Goal: Task Accomplishment & Management: Use online tool/utility

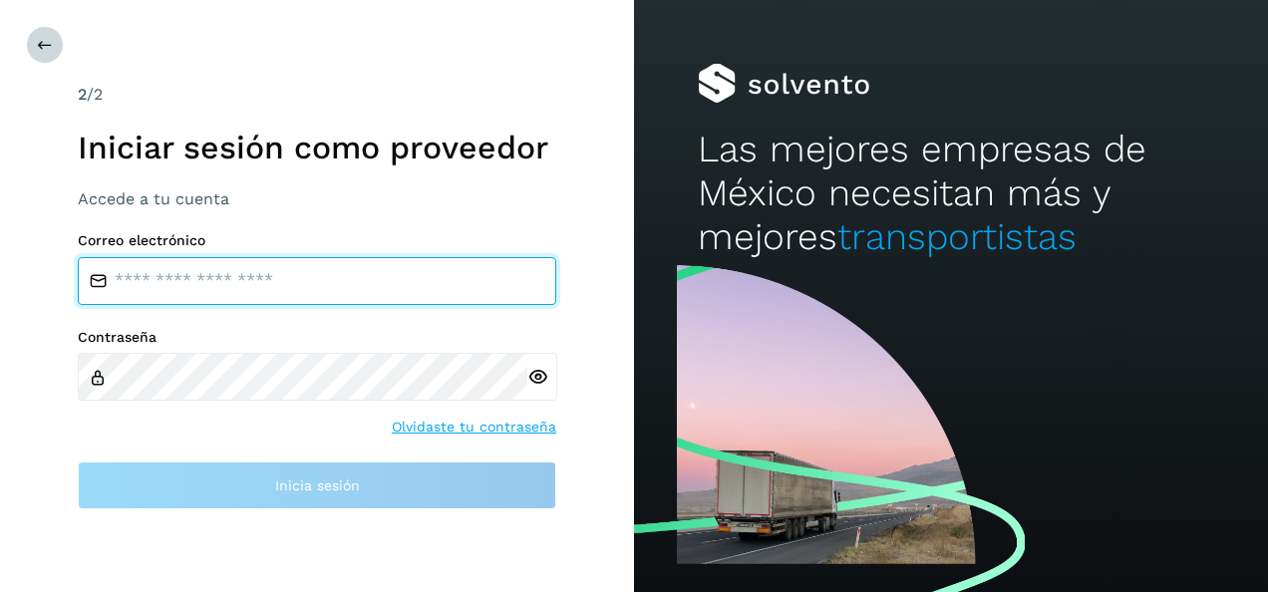
type input "**********"
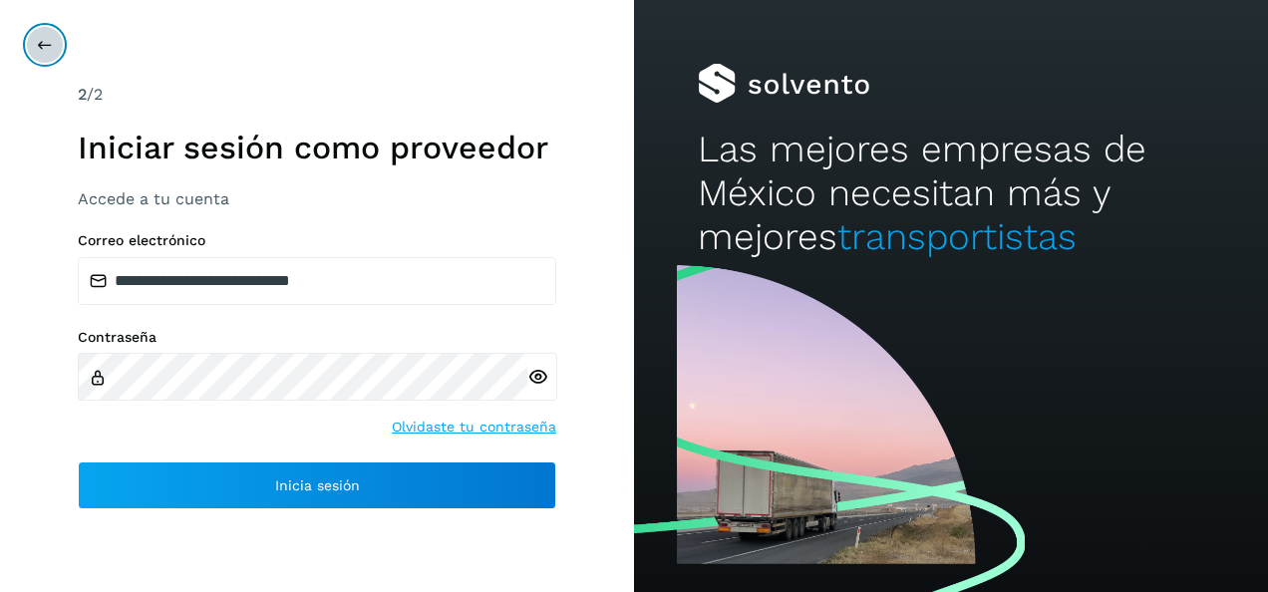
click at [39, 48] on icon at bounding box center [45, 45] width 16 height 16
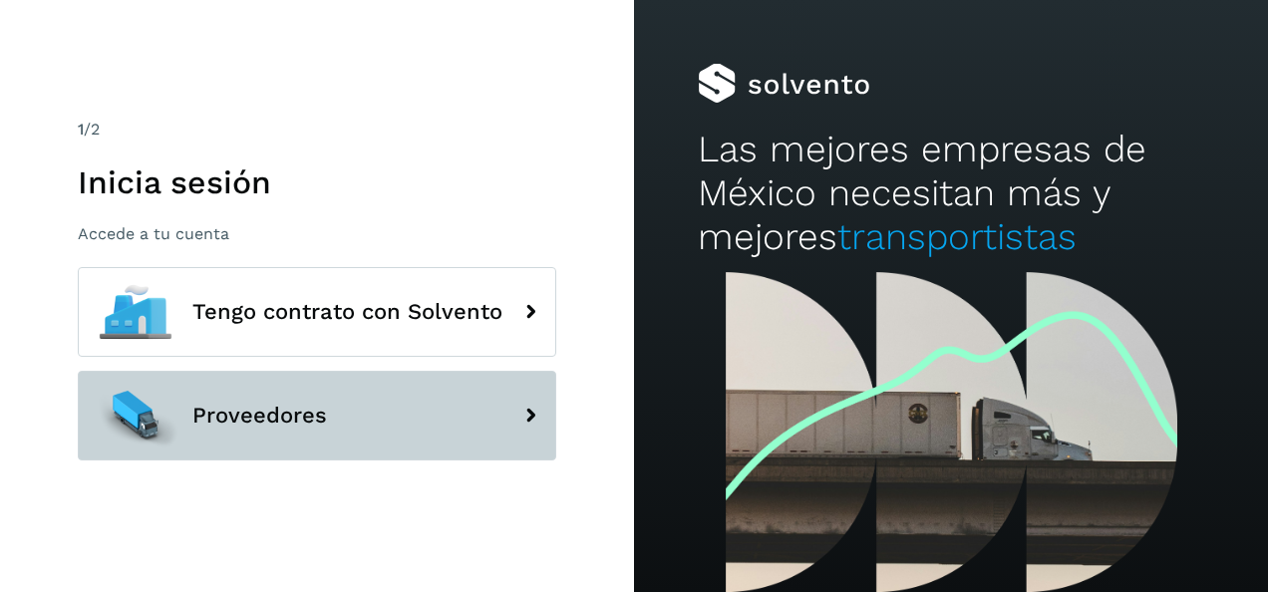
click at [239, 418] on span "Proveedores" at bounding box center [259, 416] width 135 height 24
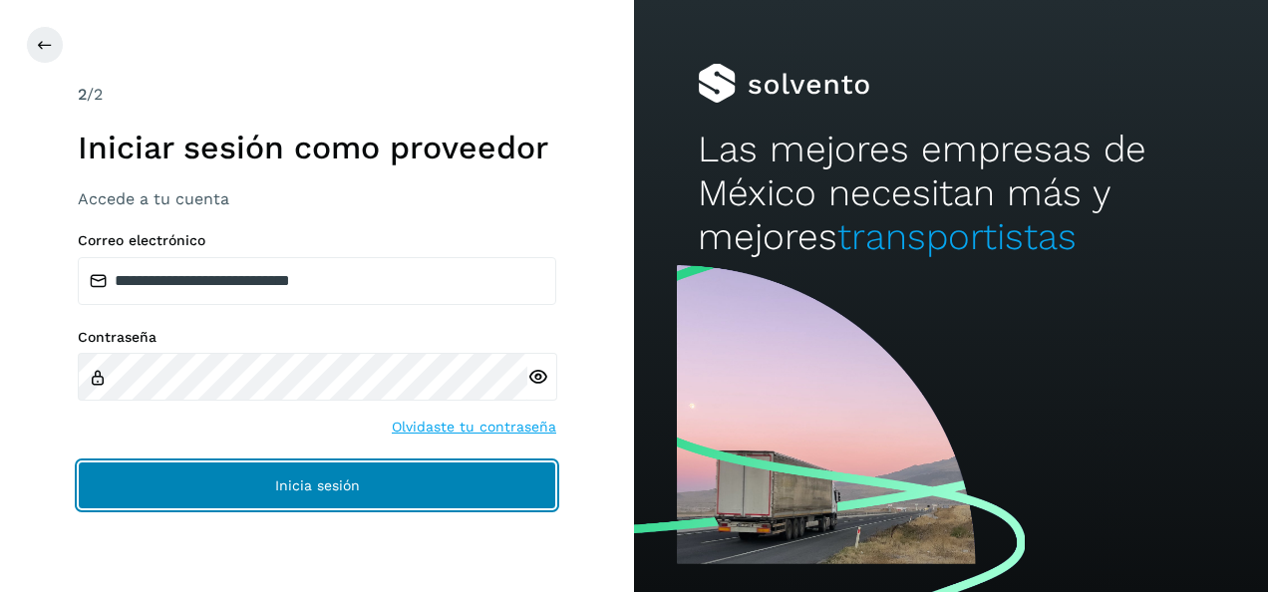
click at [303, 482] on span "Inicia sesión" at bounding box center [317, 485] width 85 height 14
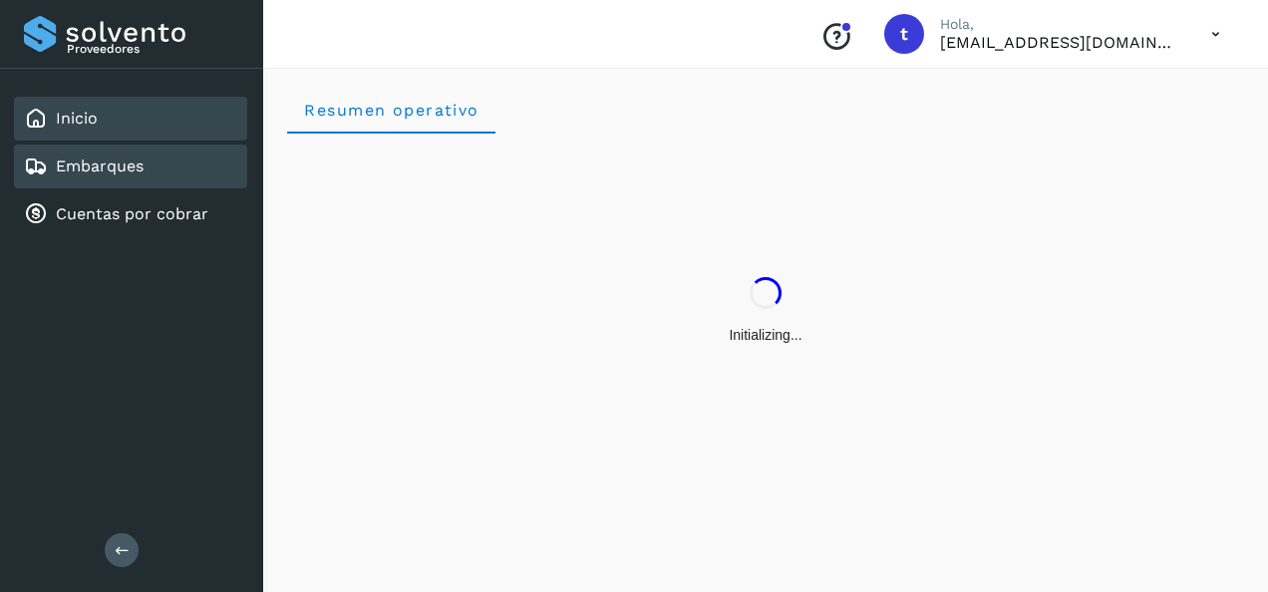
click at [146, 167] on div "Embarques" at bounding box center [130, 167] width 233 height 44
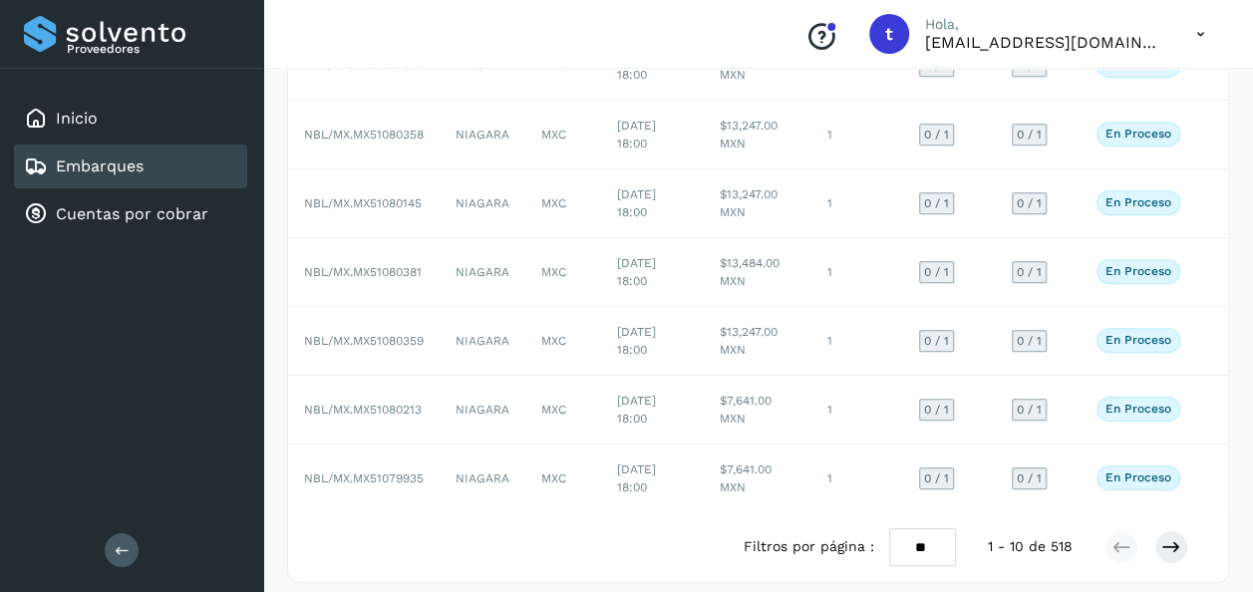
scroll to position [442, 0]
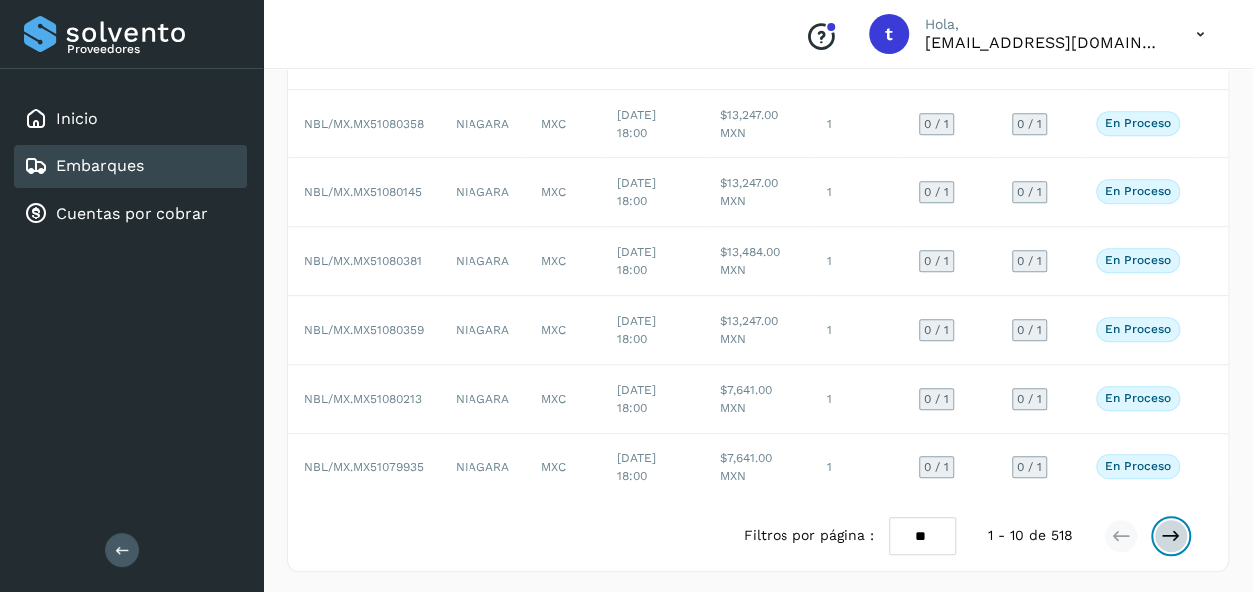
click at [1174, 546] on icon at bounding box center [1171, 536] width 20 height 20
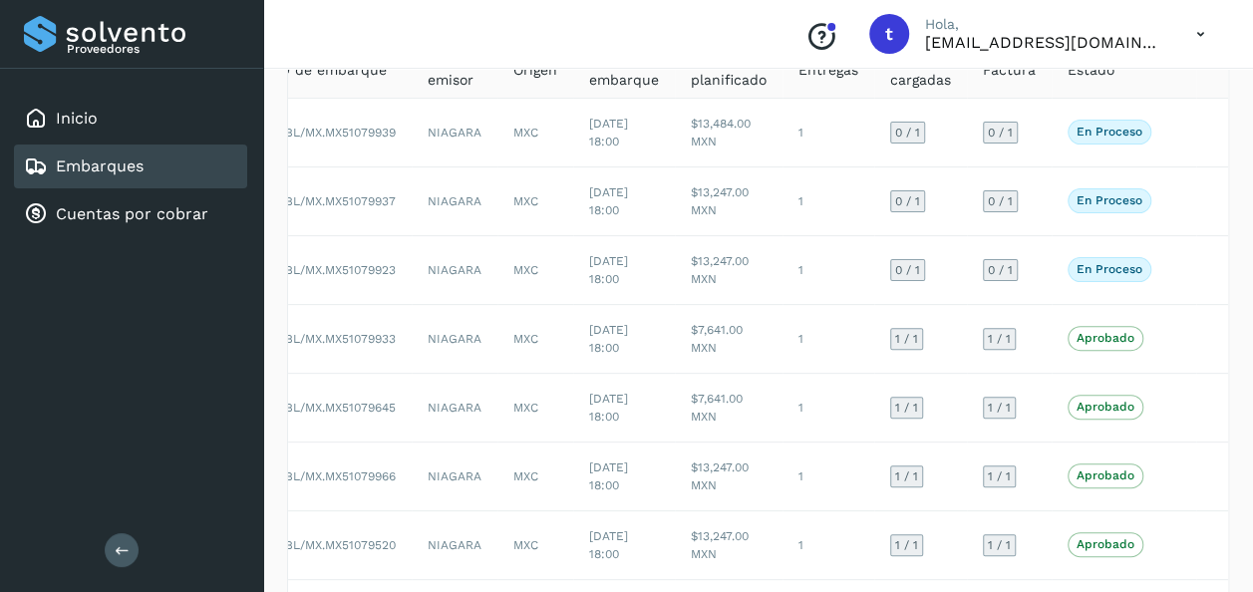
scroll to position [457, 0]
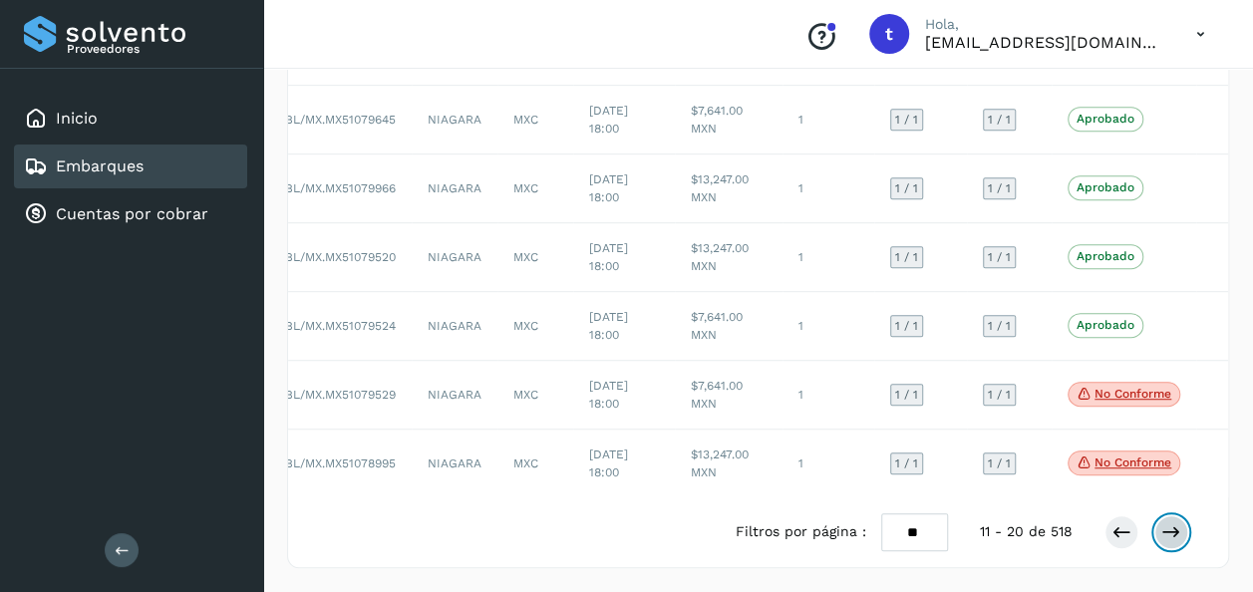
click at [1164, 530] on icon at bounding box center [1171, 532] width 20 height 20
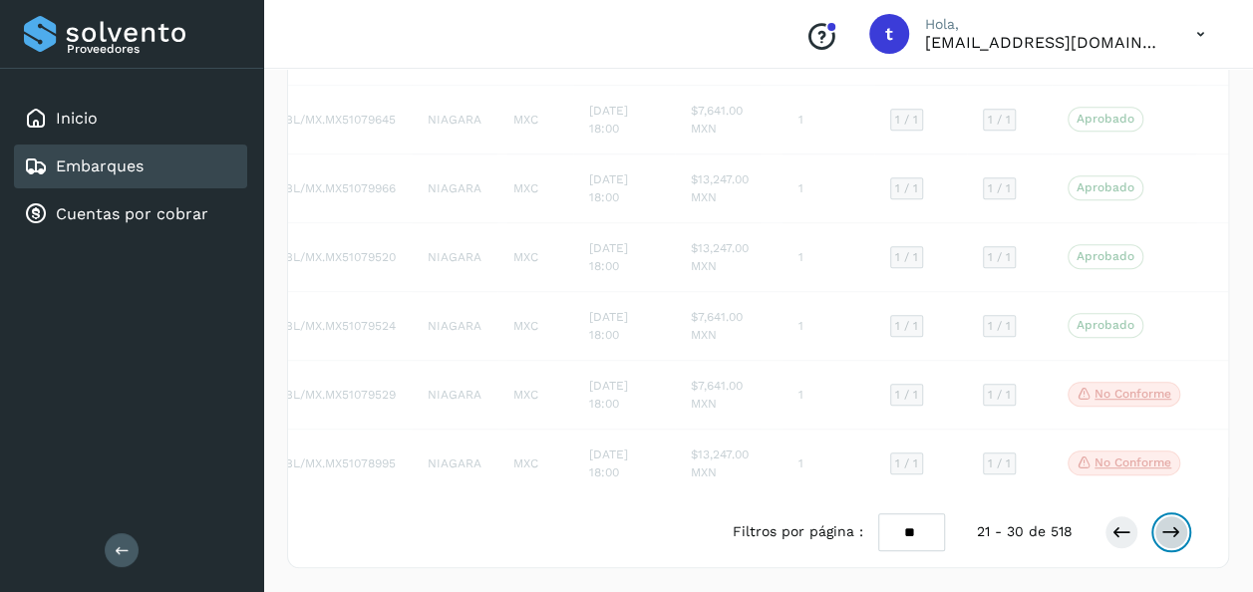
scroll to position [442, 0]
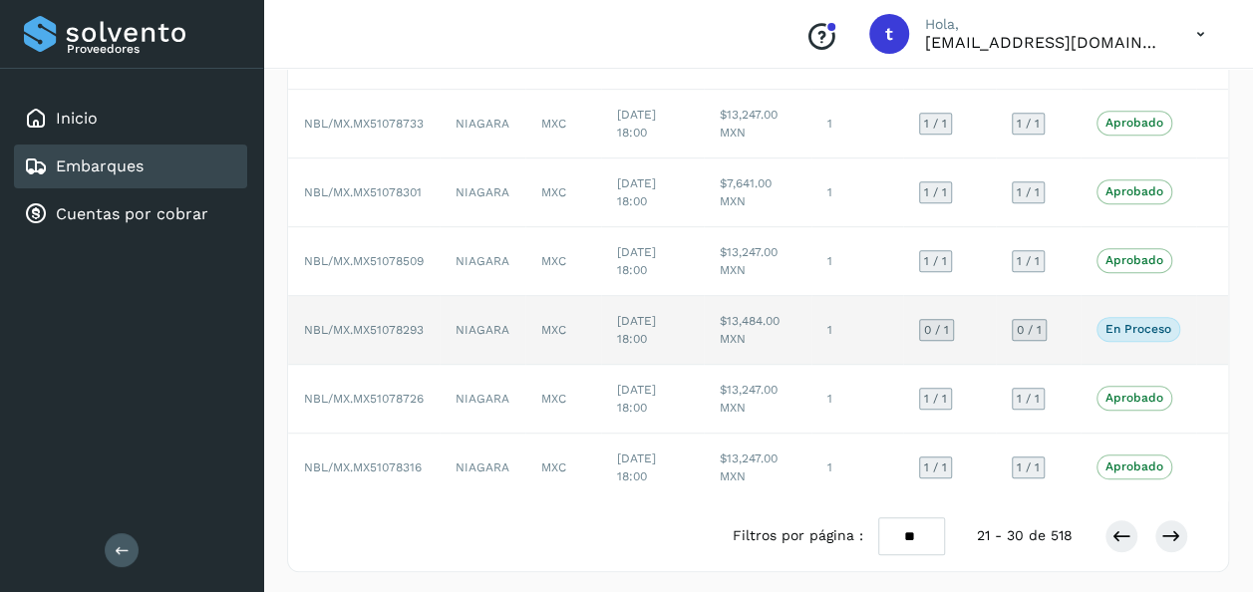
click at [1206, 333] on td at bounding box center [1212, 330] width 32 height 69
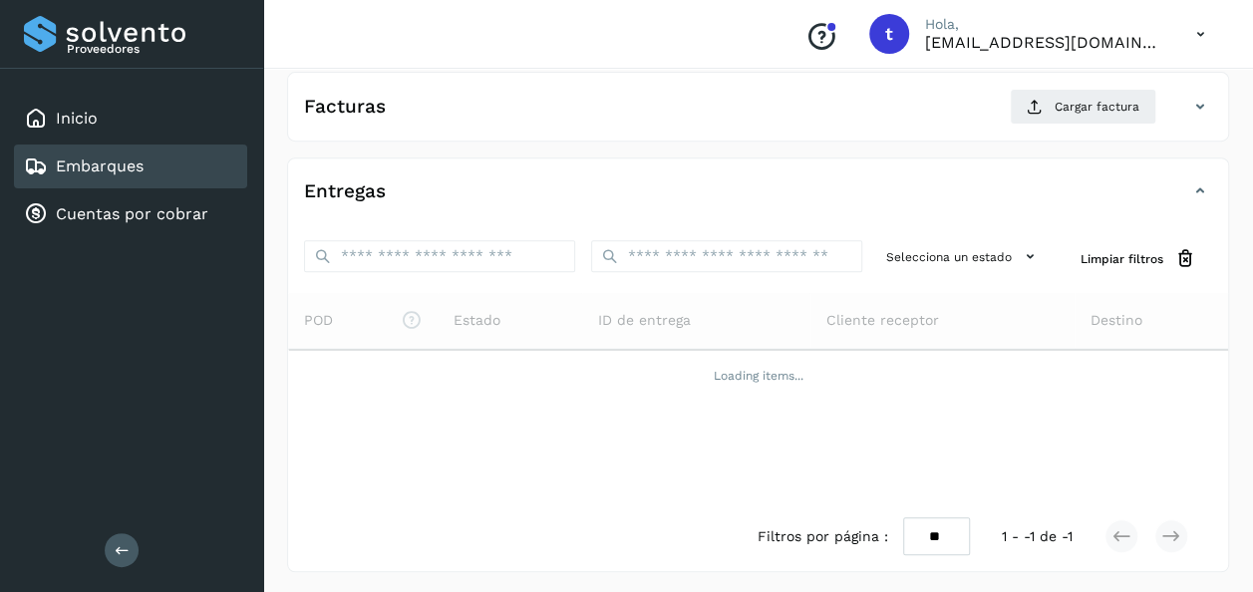
scroll to position [353, 0]
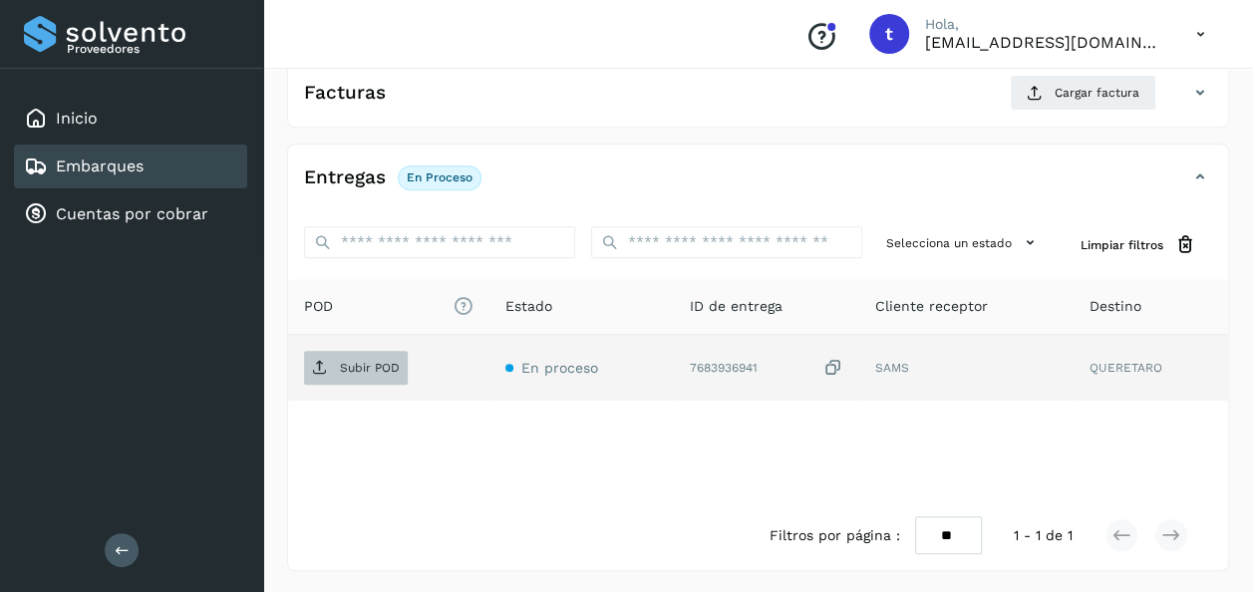
click at [365, 365] on p "Subir POD" at bounding box center [370, 368] width 60 height 14
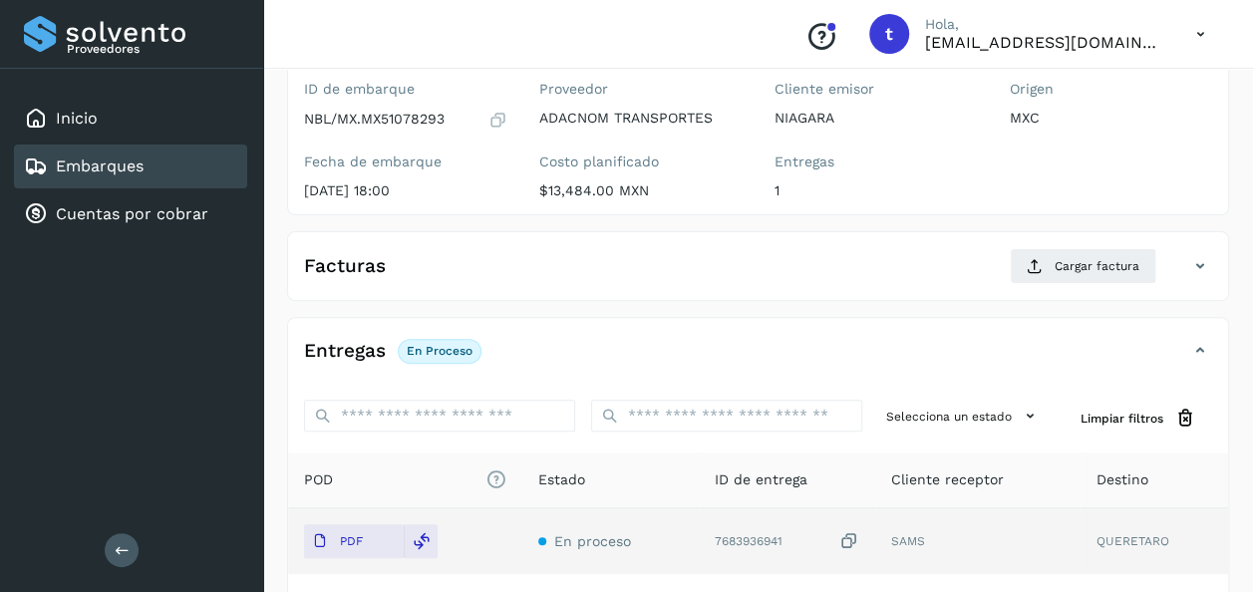
scroll to position [0, 0]
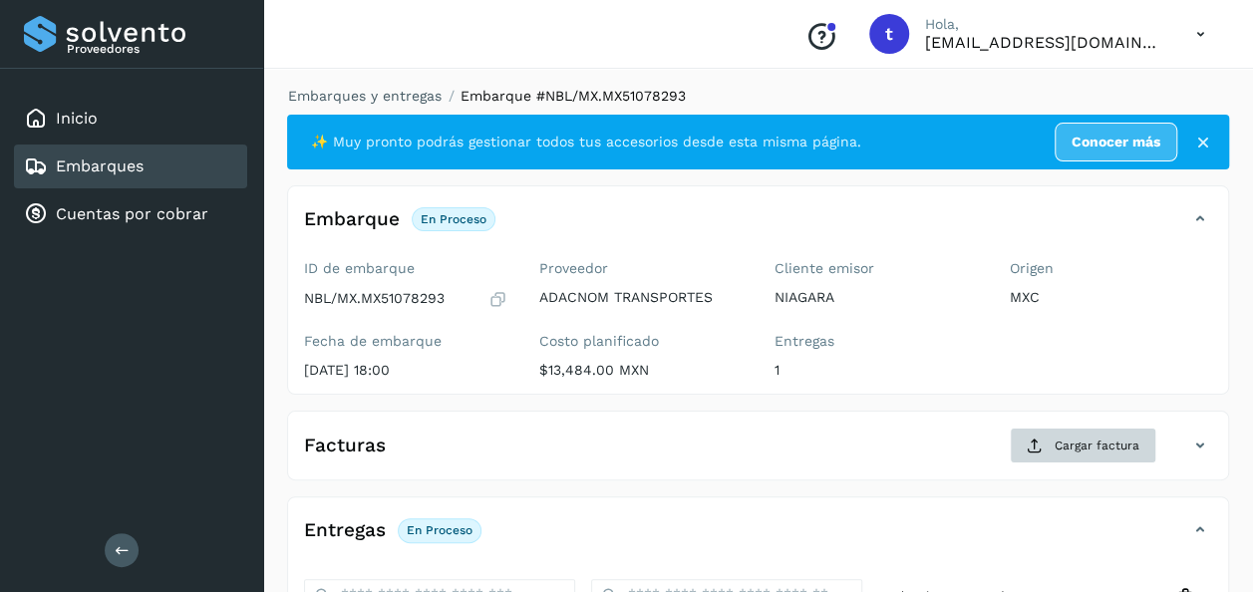
click at [1086, 447] on span "Cargar factura" at bounding box center [1097, 446] width 85 height 18
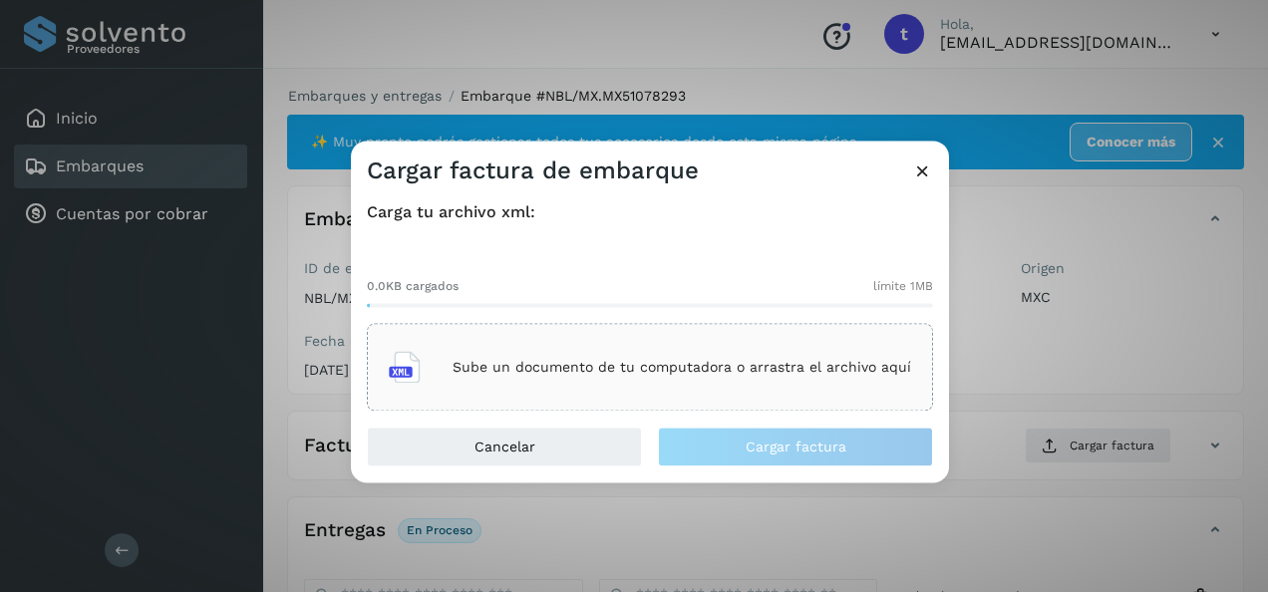
click at [651, 358] on div "Sube un documento de tu computadora o arrastra el archivo aquí" at bounding box center [650, 368] width 522 height 54
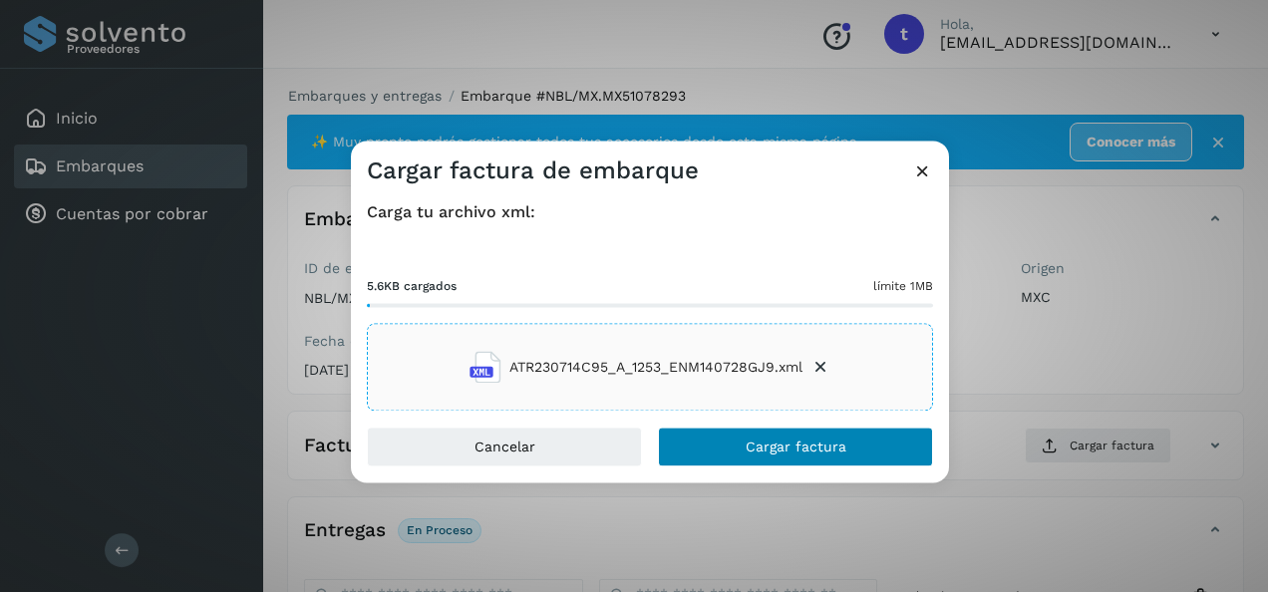
click at [795, 453] on span "Cargar factura" at bounding box center [796, 448] width 101 height 14
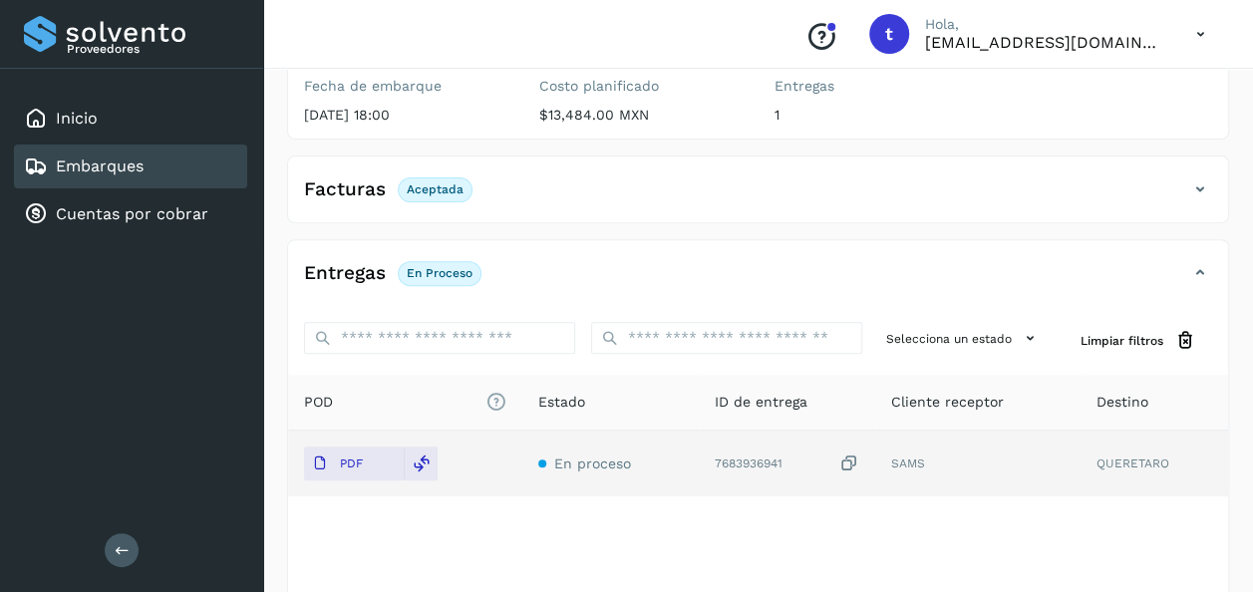
scroll to position [351, 0]
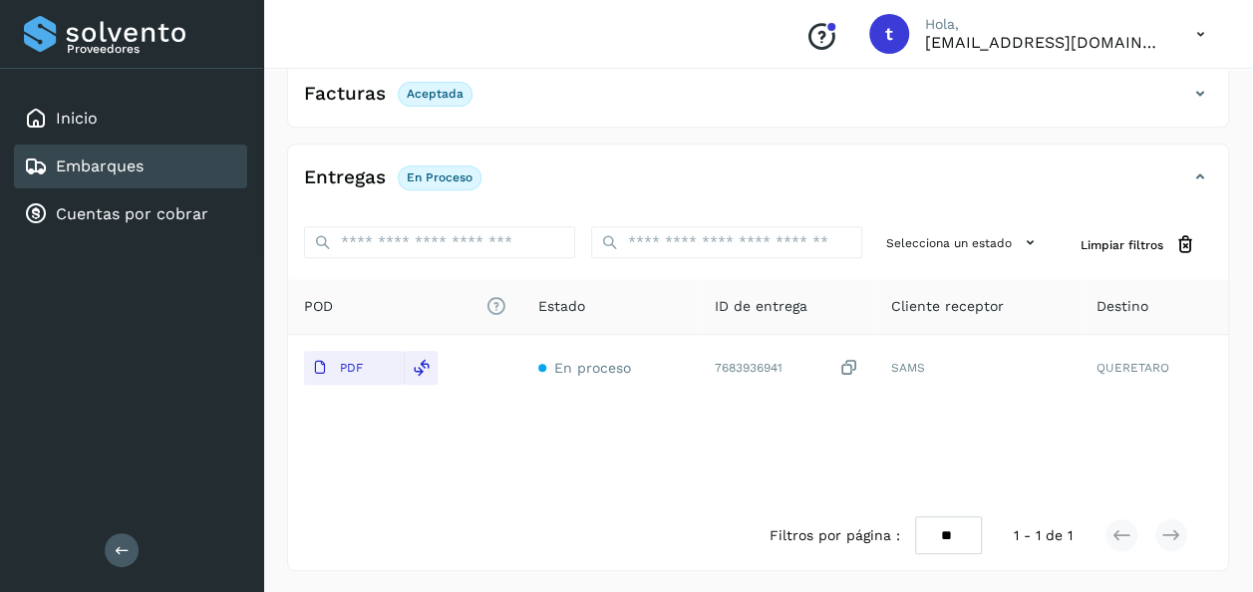
click at [736, 439] on div "POD El tamaño máximo de archivo es de 20 Mb. Estado ID de entrega Cliente recep…" at bounding box center [758, 389] width 940 height 221
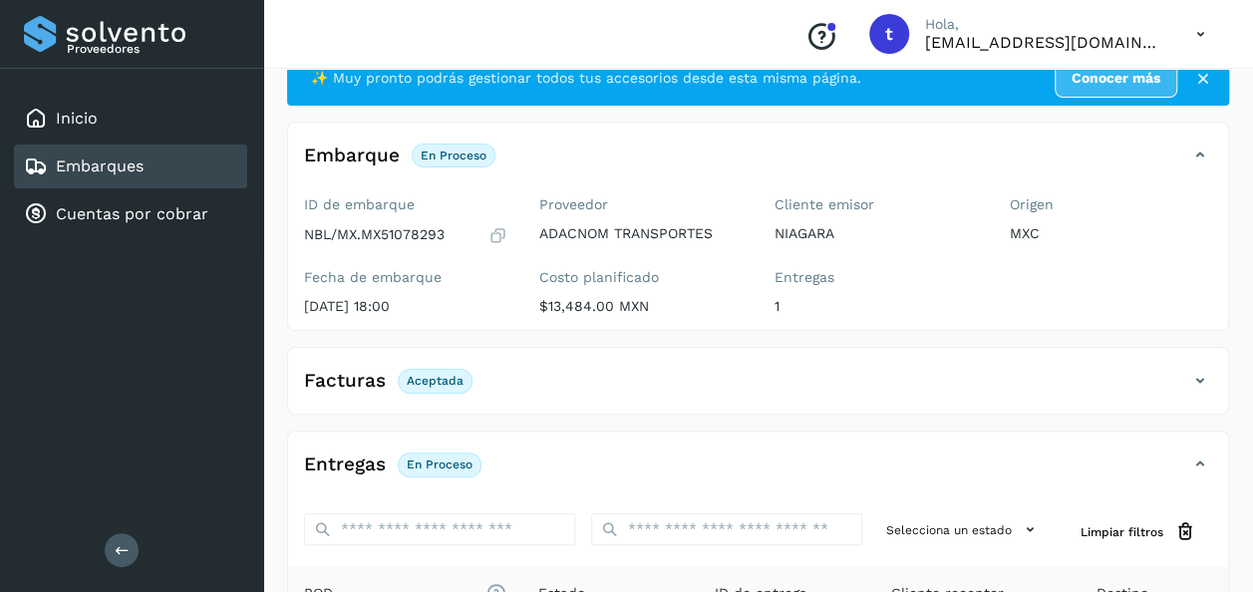
scroll to position [0, 0]
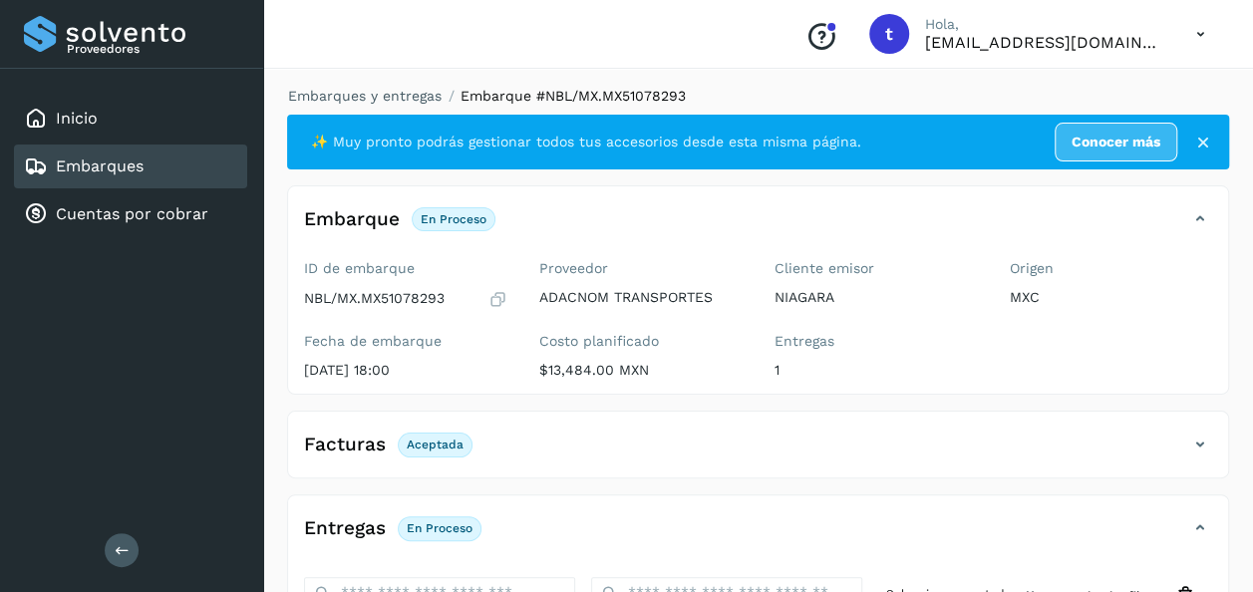
click at [103, 159] on link "Embarques" at bounding box center [100, 165] width 88 height 19
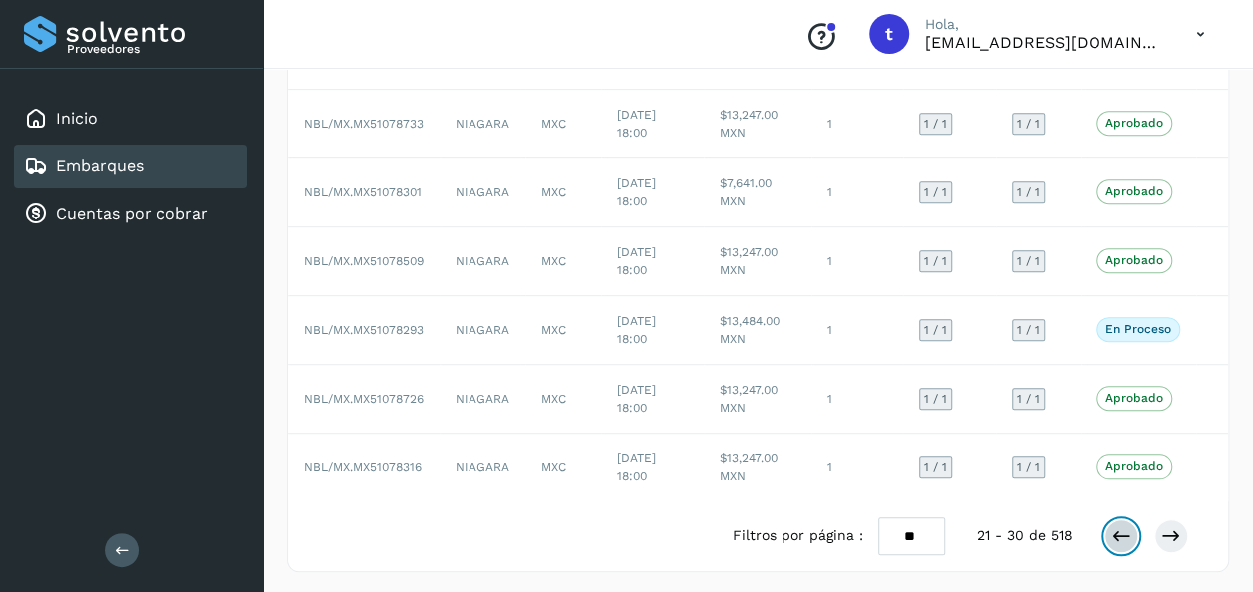
click at [1112, 544] on button at bounding box center [1121, 536] width 34 height 34
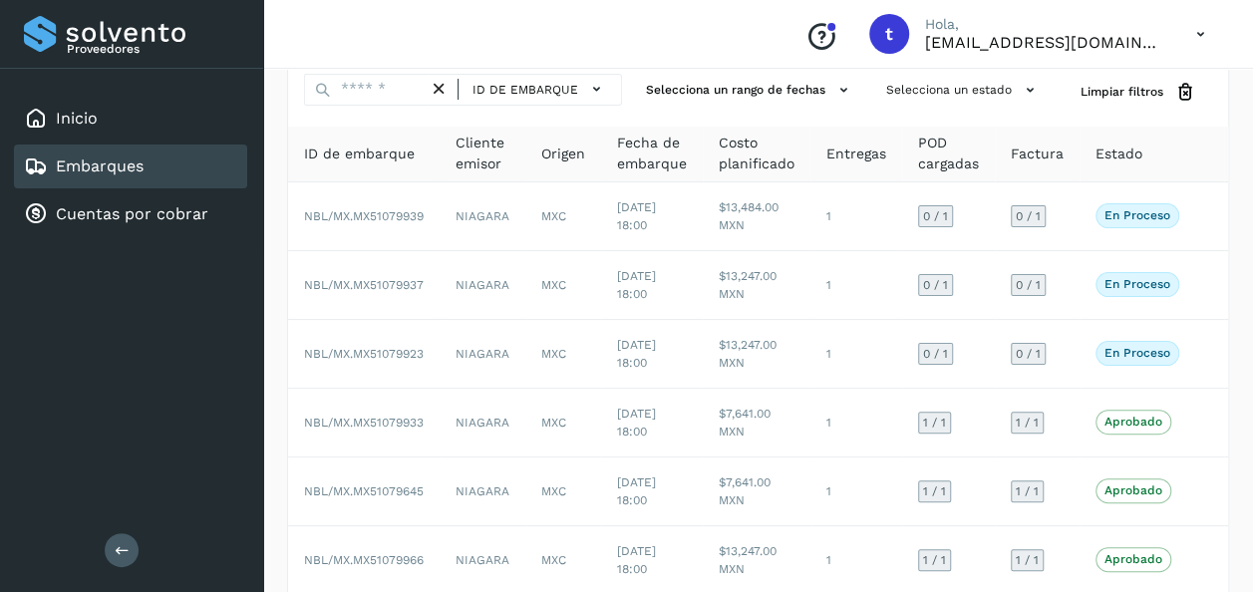
scroll to position [0, 29]
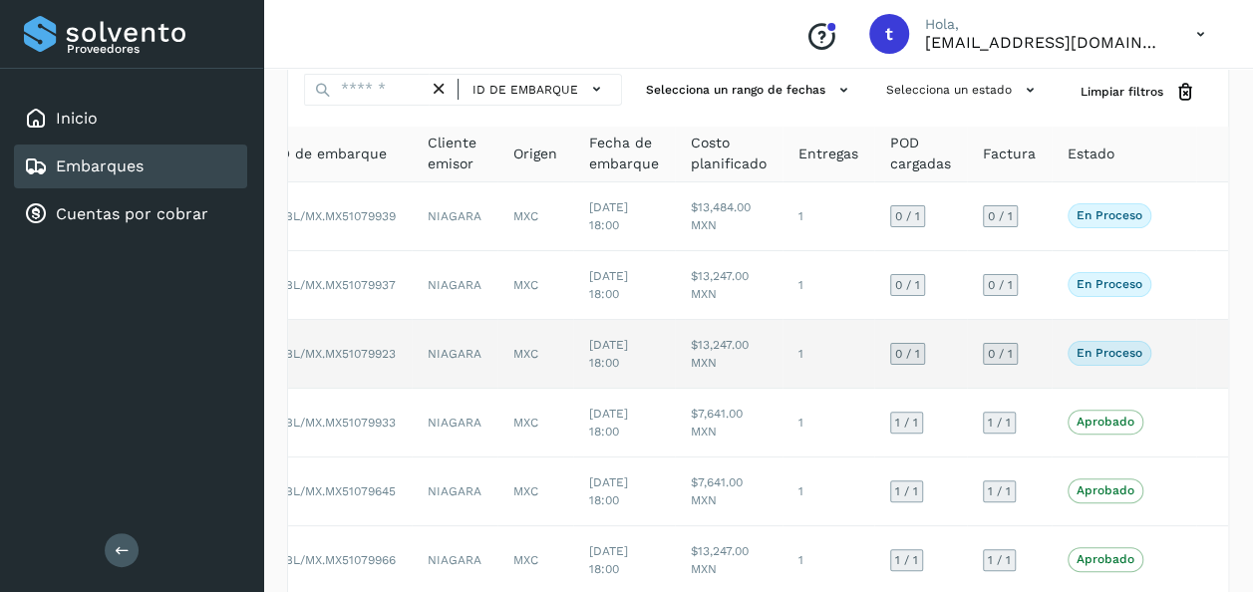
click at [1178, 354] on div "En proceso Verifica el estado de la factura o entregas asociadas a este embarque" at bounding box center [1124, 353] width 113 height 24
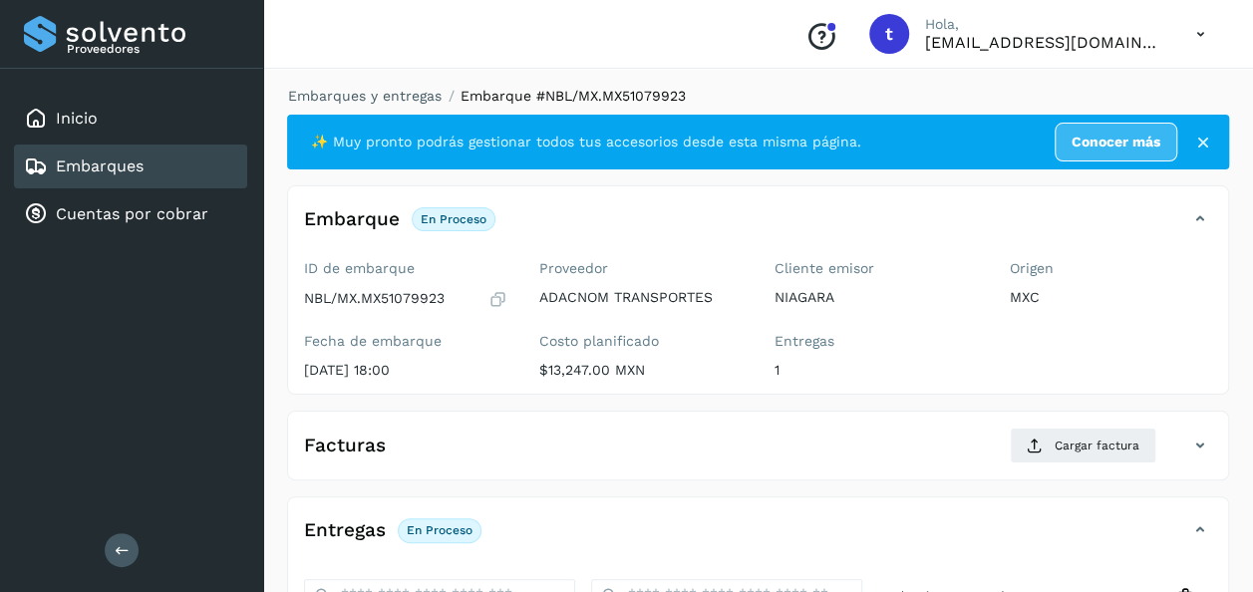
click at [119, 172] on link "Embarques" at bounding box center [100, 165] width 88 height 19
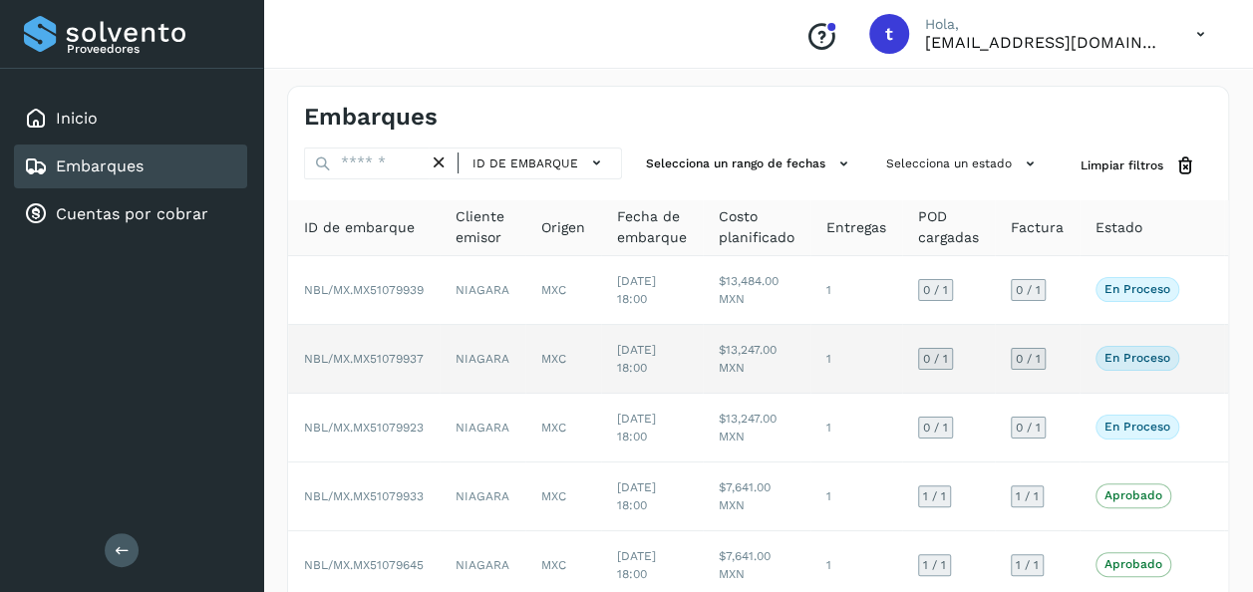
click at [1203, 352] on div "En proceso Verifica el estado de la factura o entregas asociadas a este embarque" at bounding box center [1151, 358] width 113 height 24
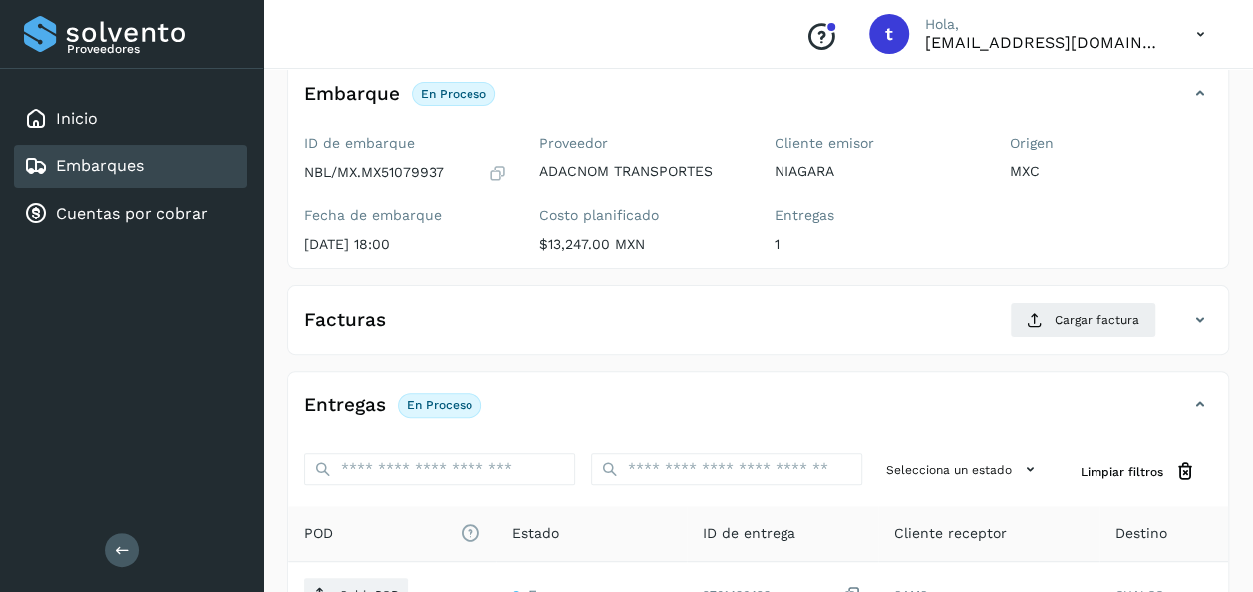
scroll to position [353, 0]
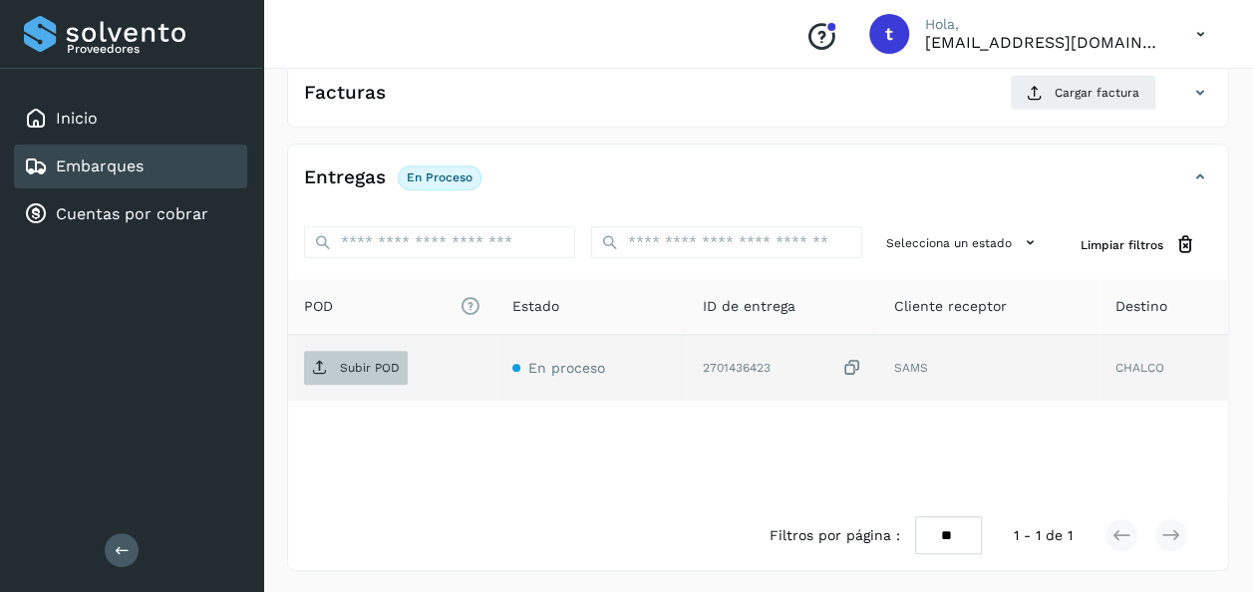
click at [363, 354] on span "Subir POD" at bounding box center [356, 368] width 104 height 32
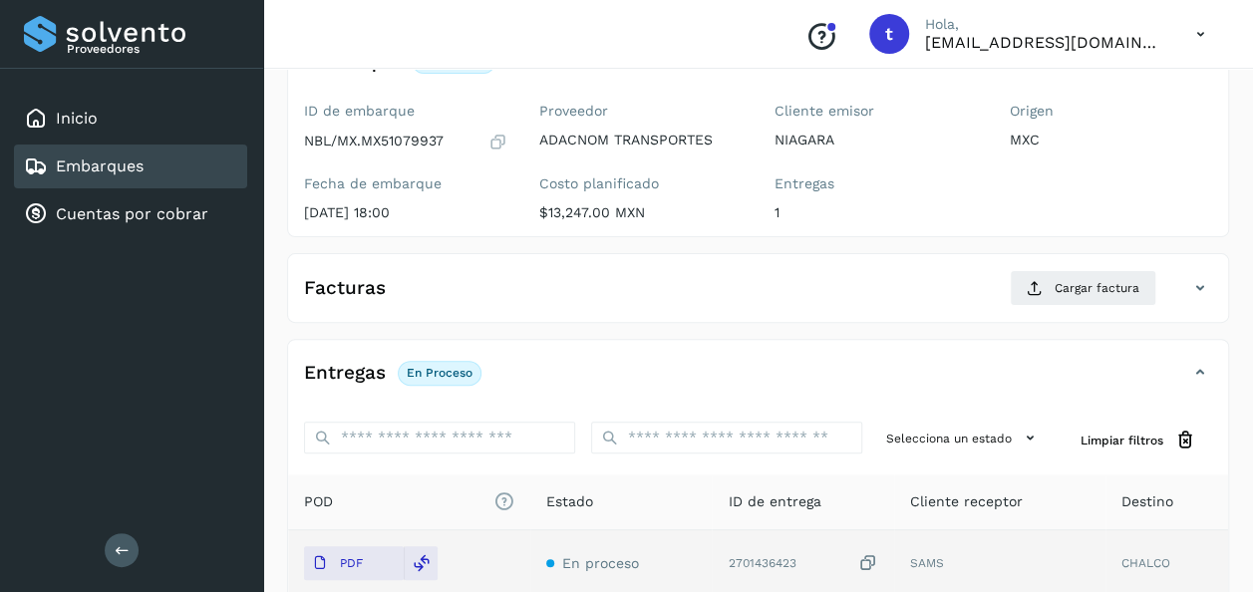
scroll to position [0, 0]
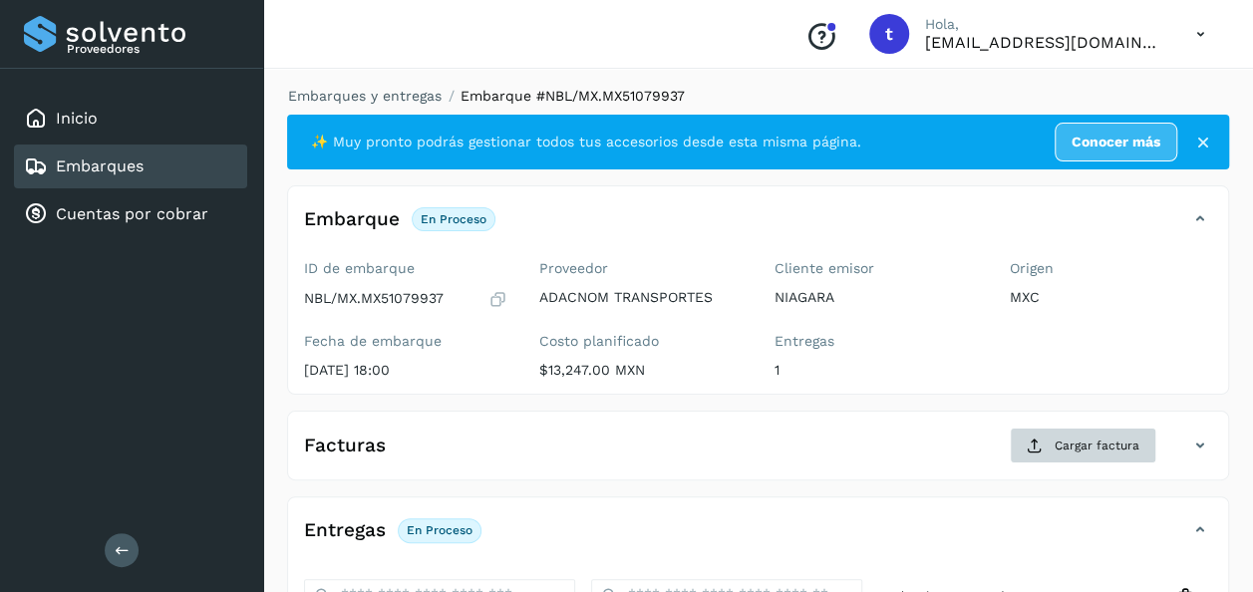
click at [1098, 438] on span "Cargar factura" at bounding box center [1097, 446] width 85 height 18
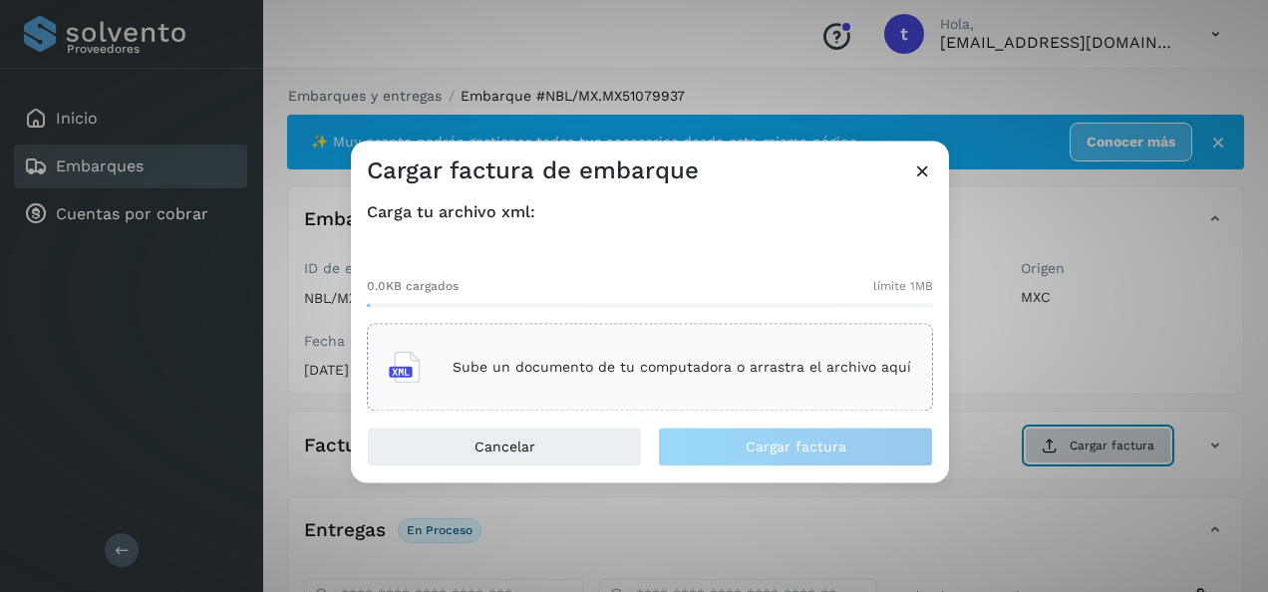
click at [770, 368] on p "Sube un documento de tu computadora o arrastra el archivo aquí" at bounding box center [682, 367] width 459 height 17
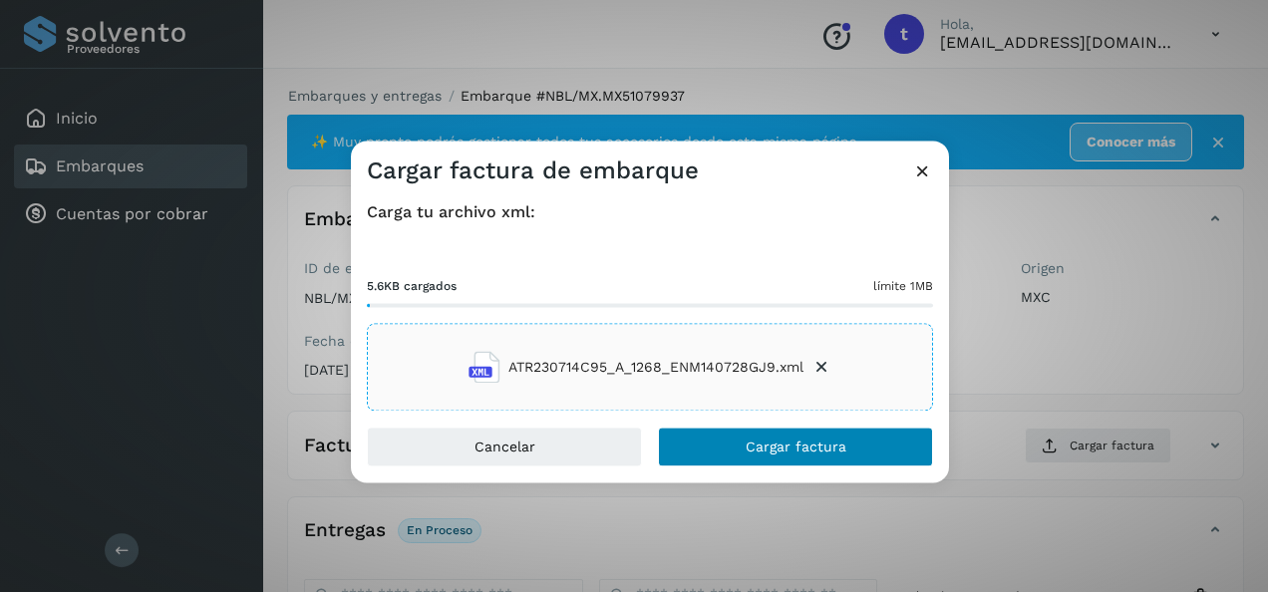
click at [810, 447] on span "Cargar factura" at bounding box center [796, 448] width 101 height 14
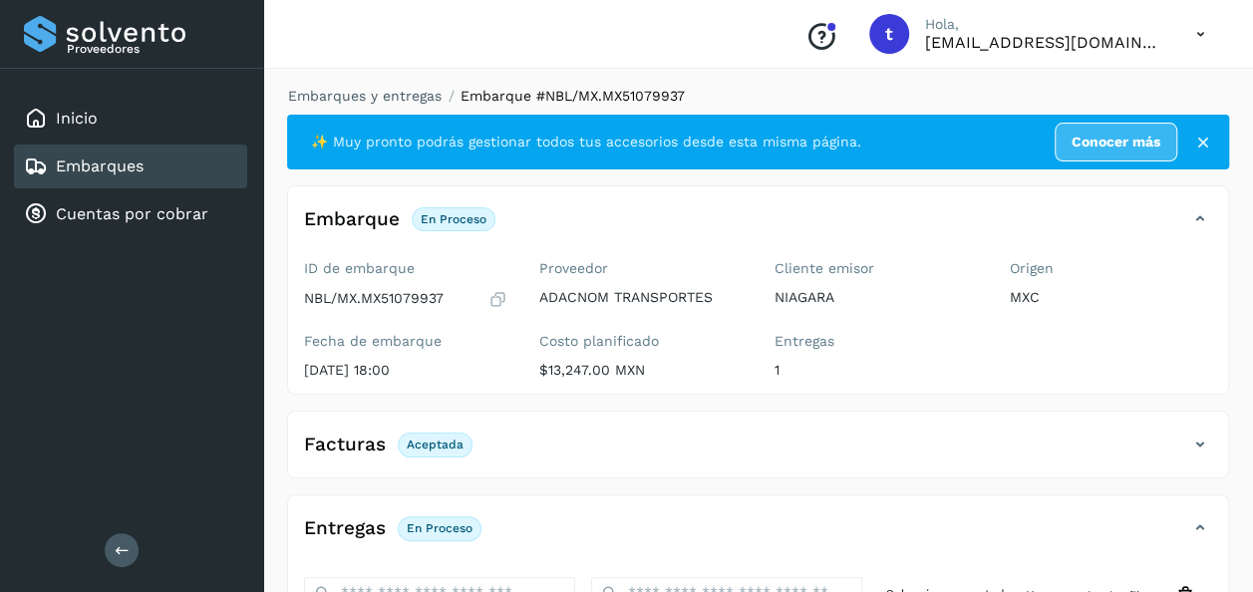
click at [116, 163] on link "Embarques" at bounding box center [100, 165] width 88 height 19
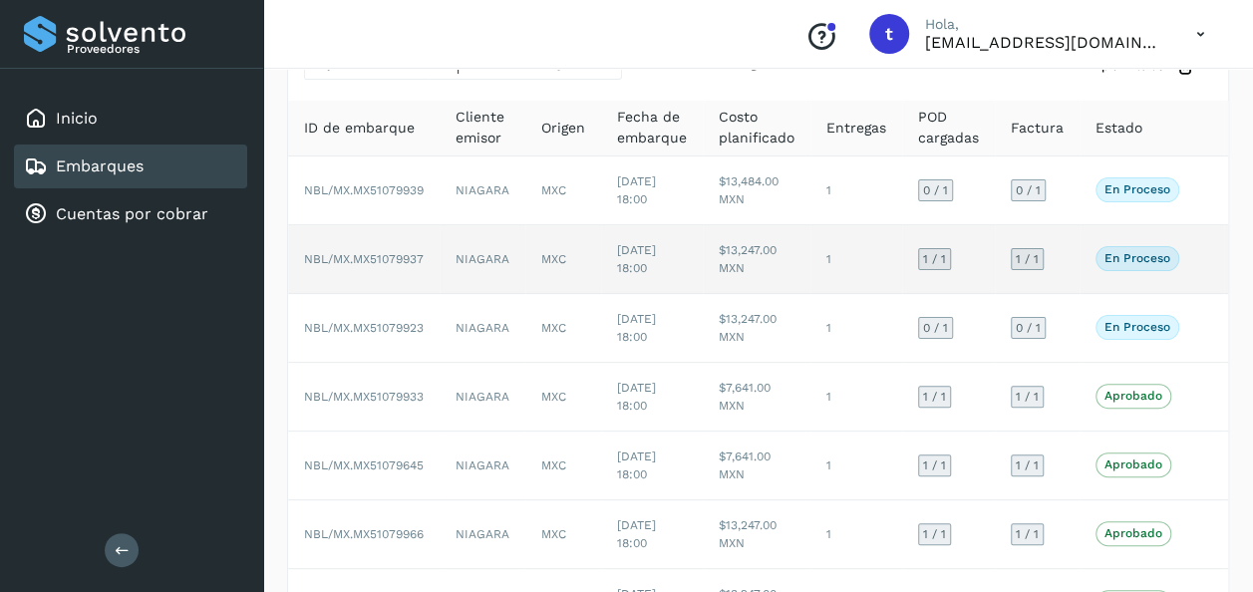
scroll to position [457, 0]
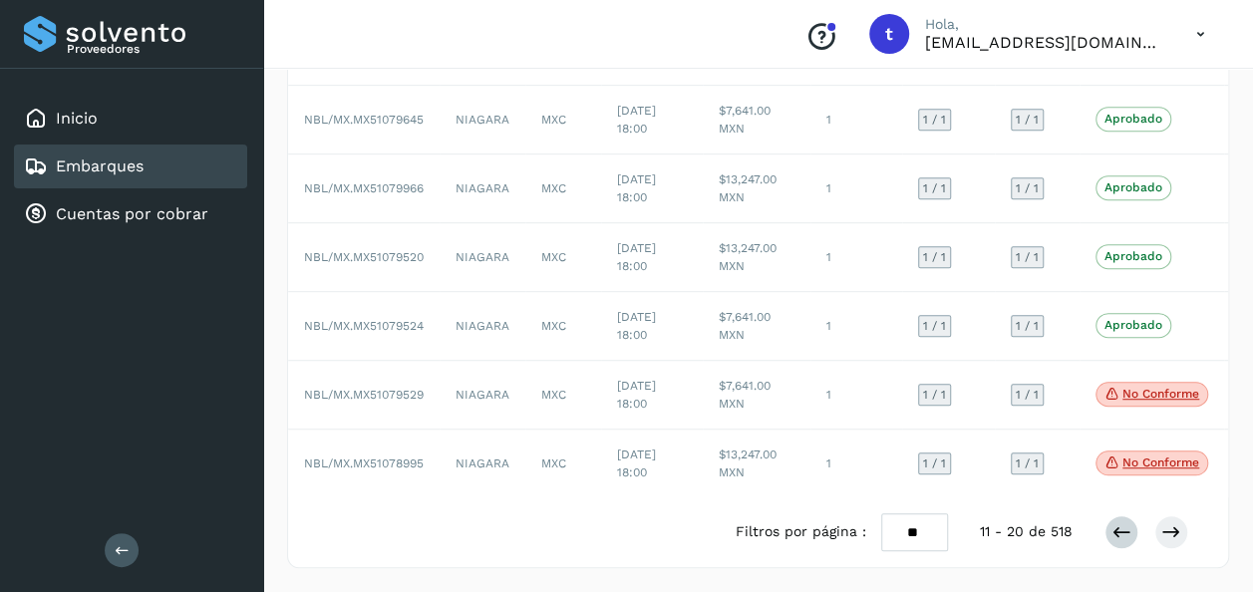
click at [1115, 533] on icon at bounding box center [1121, 532] width 20 height 20
